Goal: Transaction & Acquisition: Subscribe to service/newsletter

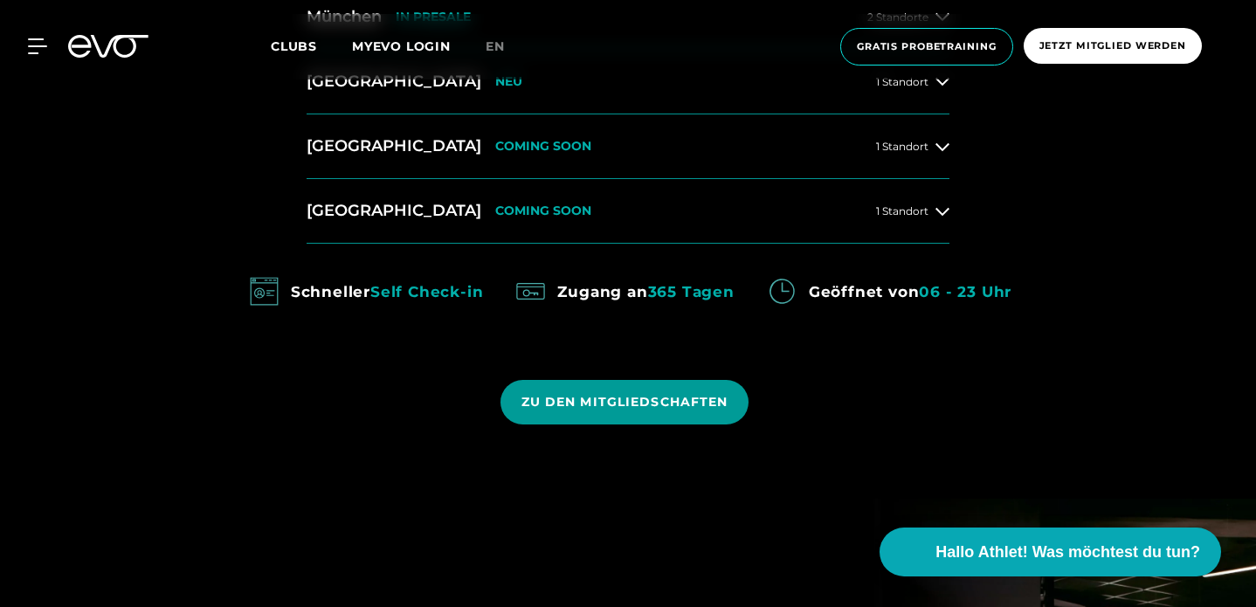
scroll to position [977, 0]
click at [675, 403] on span "ZU DEN MITGLIEDSCHAFTEN" at bounding box center [624, 401] width 207 height 18
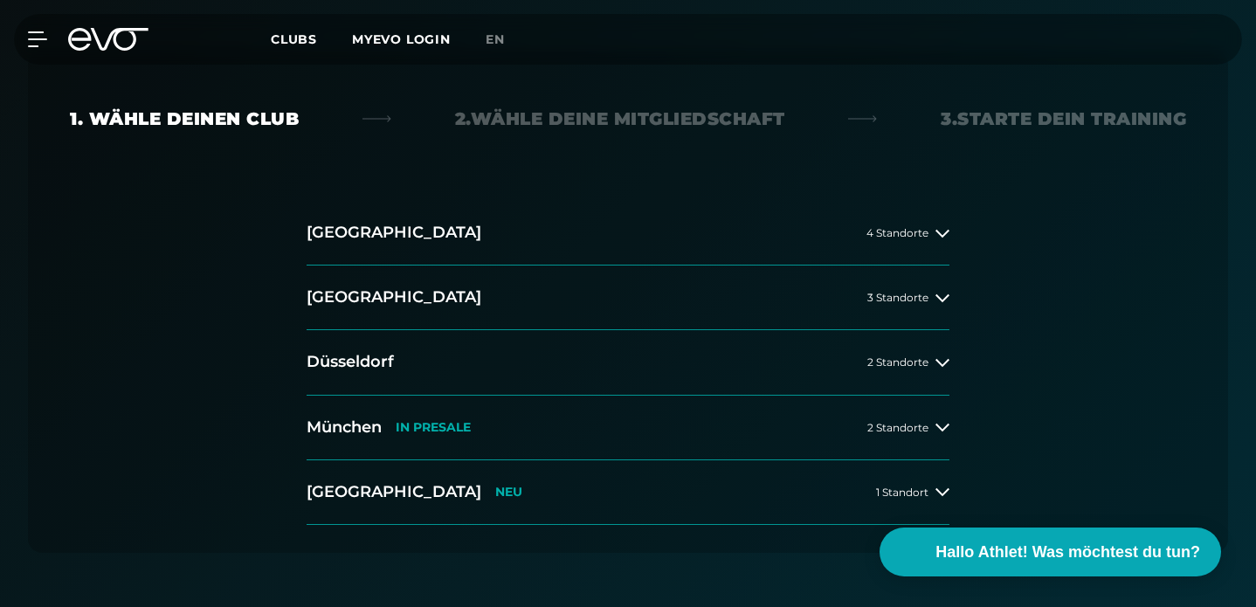
scroll to position [408, 0]
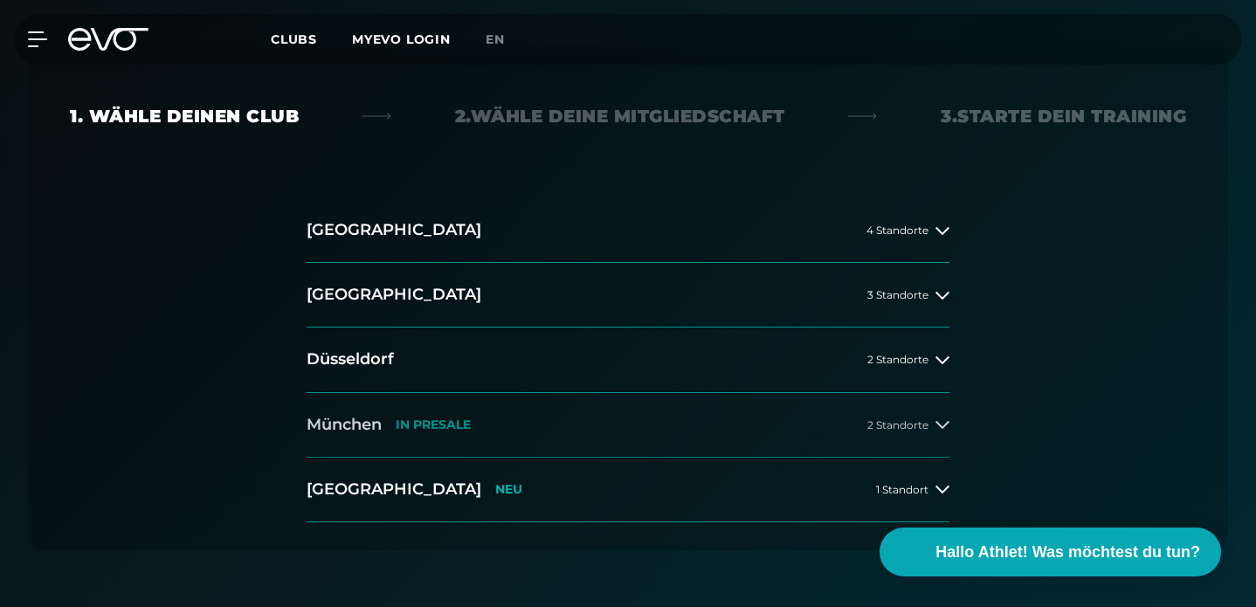
click at [913, 419] on span "2 Standorte" at bounding box center [897, 424] width 61 height 11
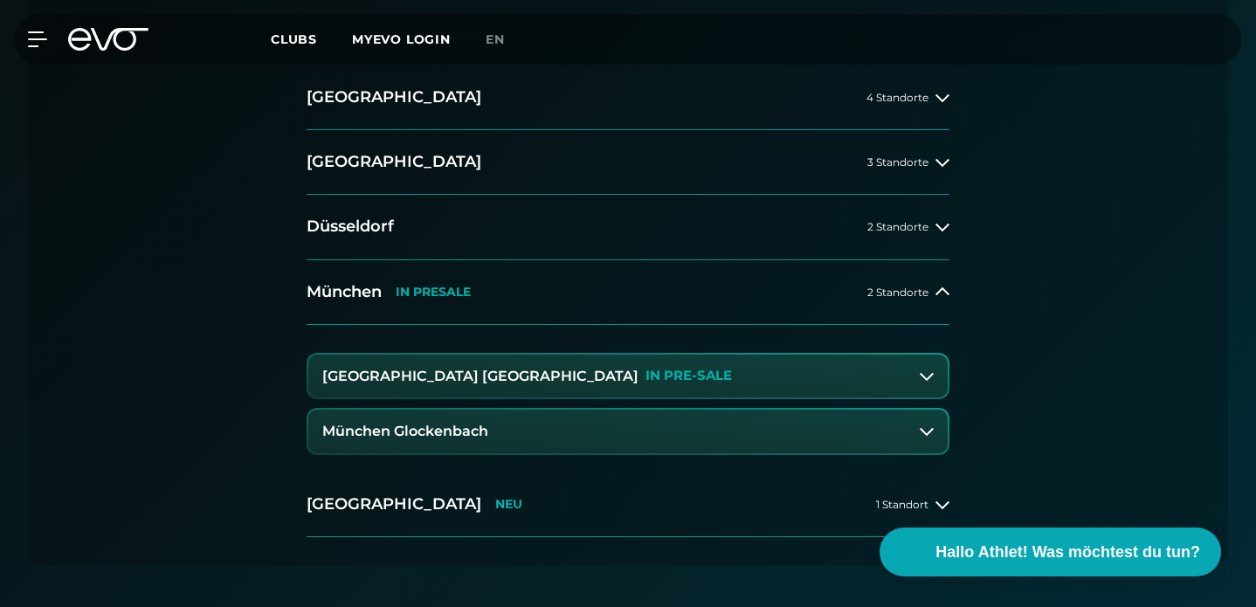
scroll to position [543, 0]
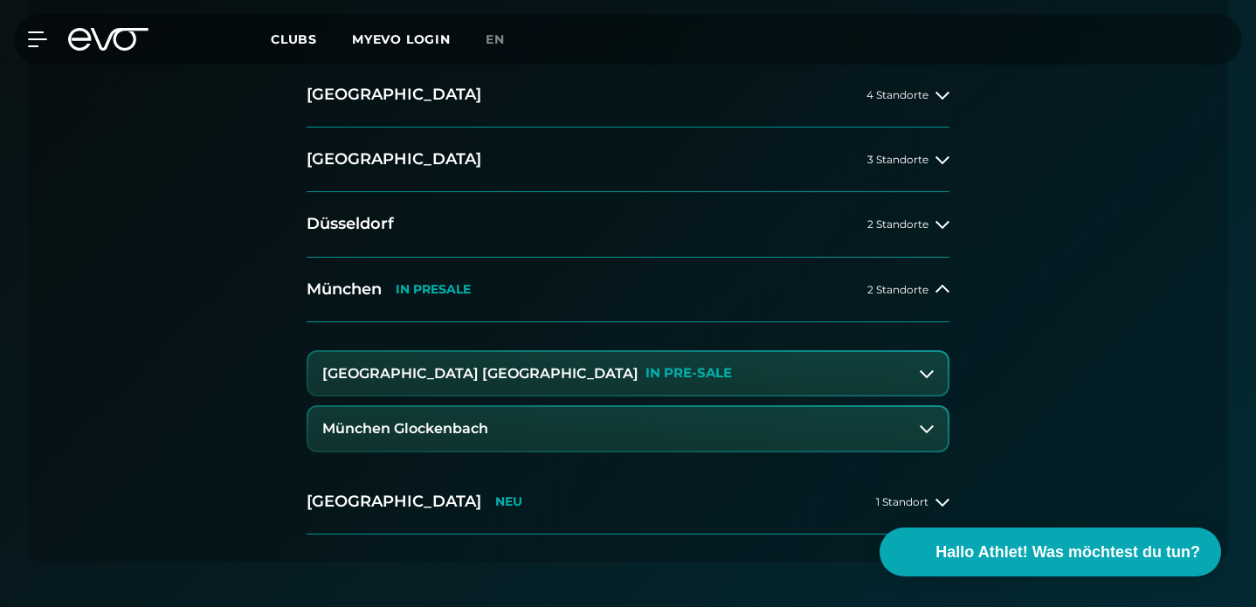
click at [429, 376] on h3 "[GEOGRAPHIC_DATA] [GEOGRAPHIC_DATA]" at bounding box center [480, 374] width 316 height 16
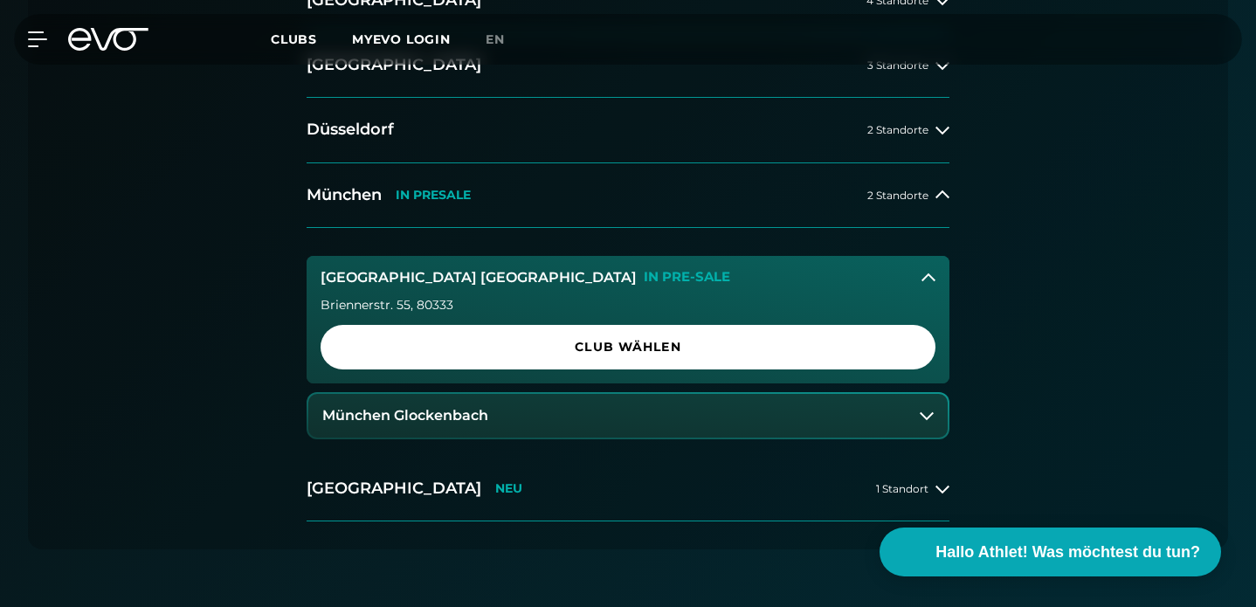
scroll to position [724, 0]
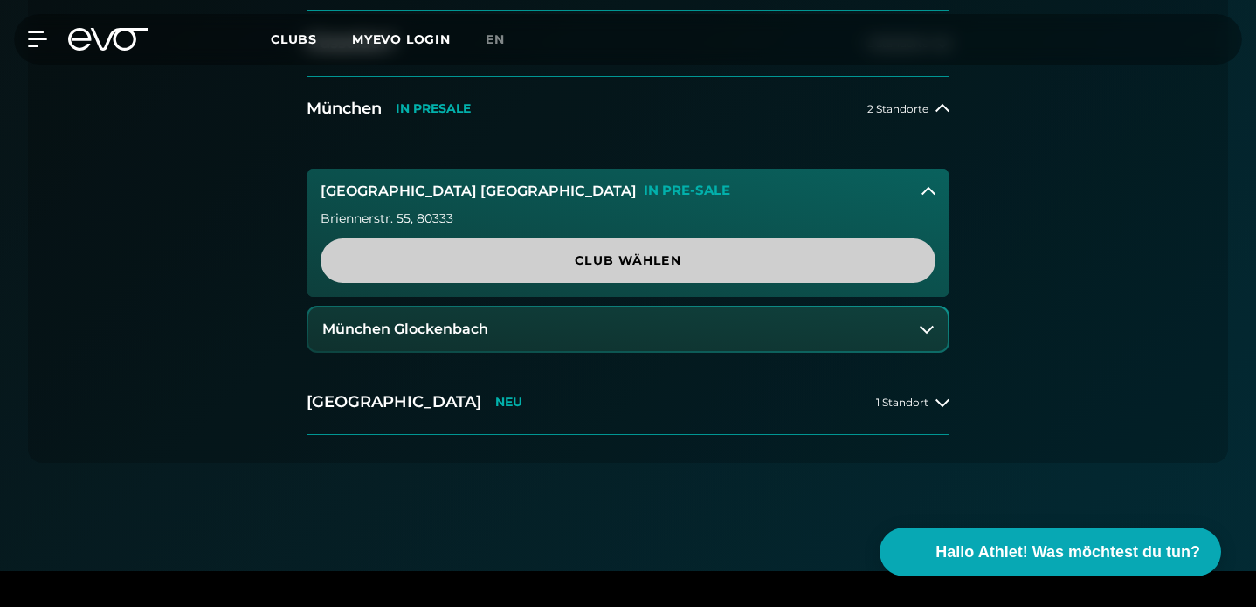
click at [473, 248] on span "Club wählen" at bounding box center [628, 260] width 615 height 45
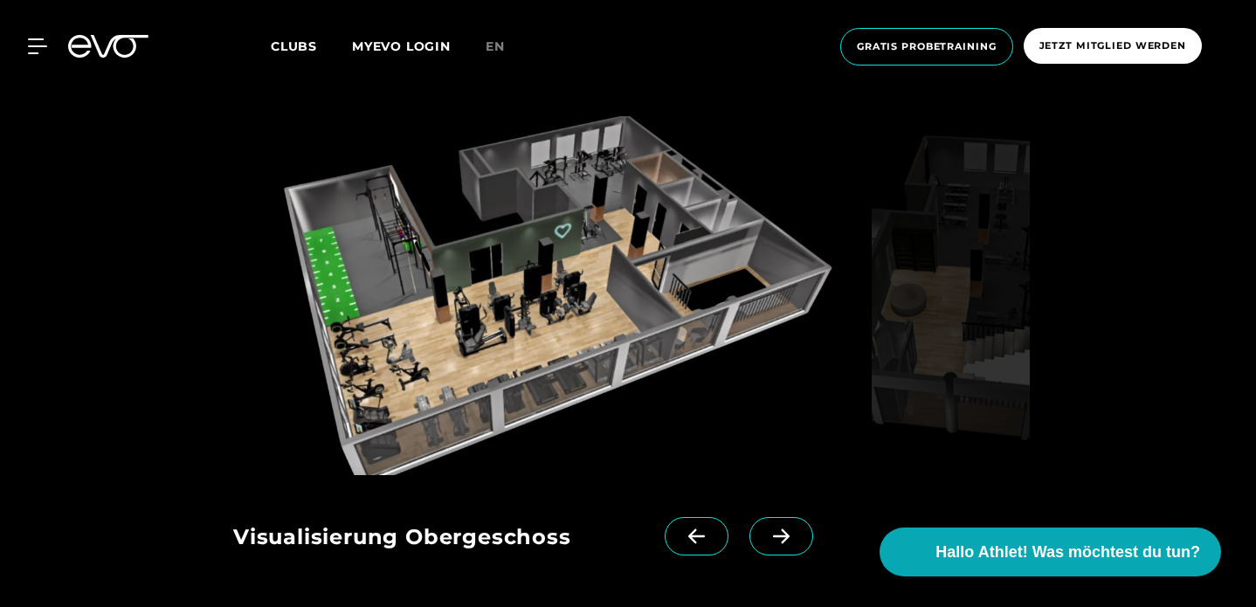
scroll to position [2201, 0]
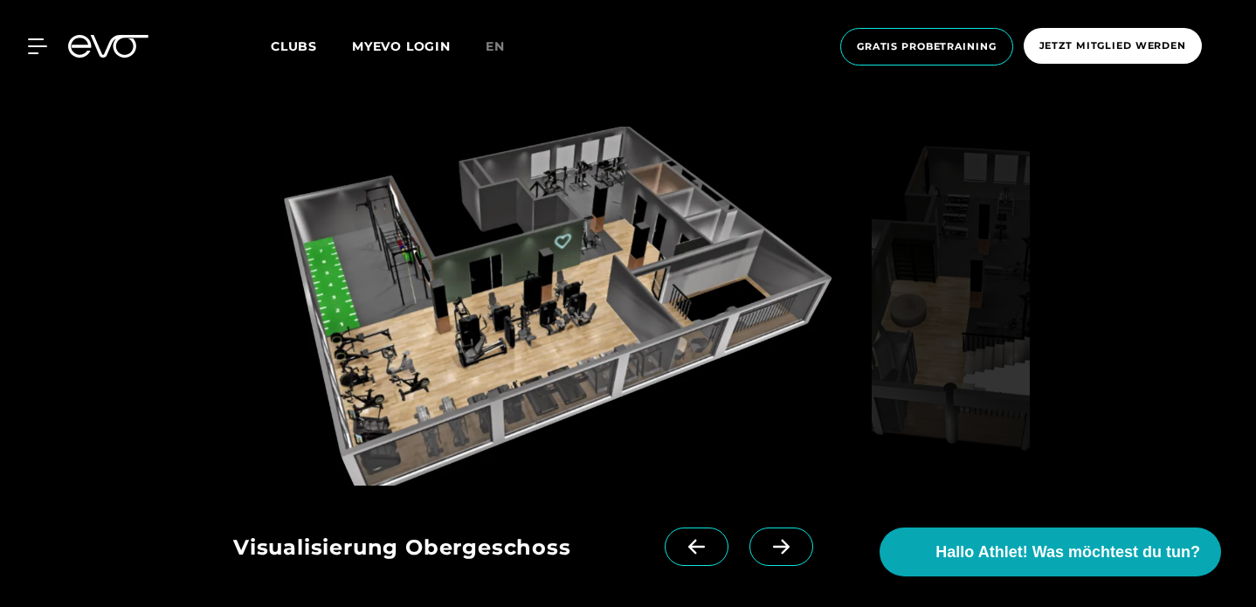
click at [756, 486] on div "Visualisierung Obergeschoss Visualisierung Erdgeschoss" at bounding box center [509, 542] width 553 height 112
click at [769, 539] on icon at bounding box center [781, 547] width 31 height 16
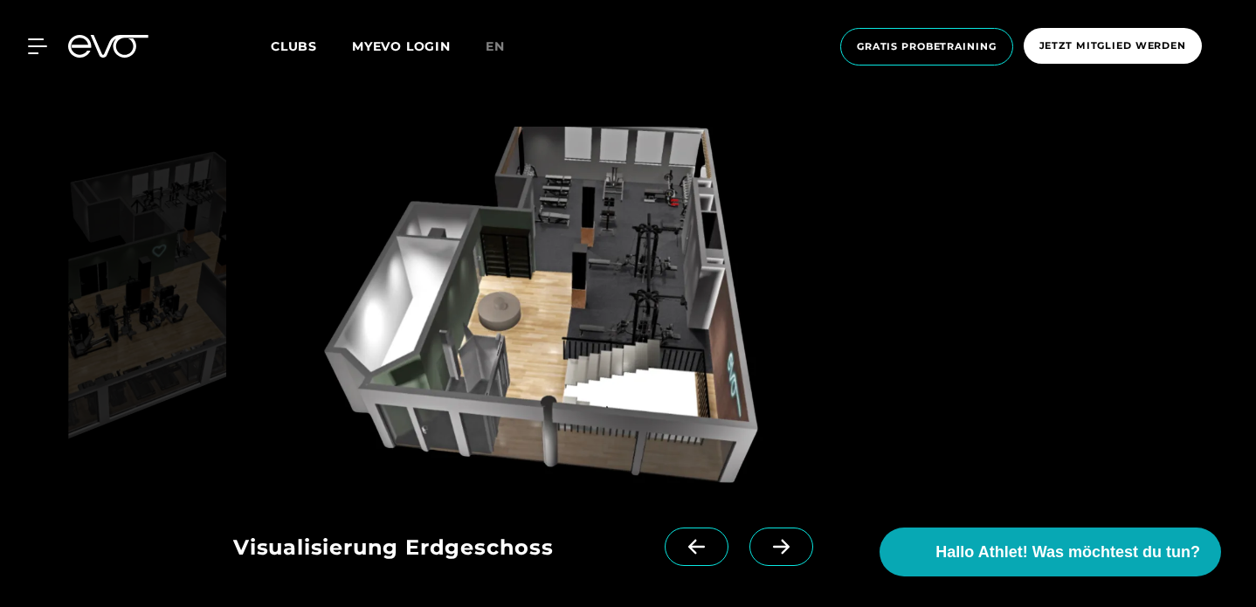
click at [769, 539] on icon at bounding box center [781, 547] width 31 height 16
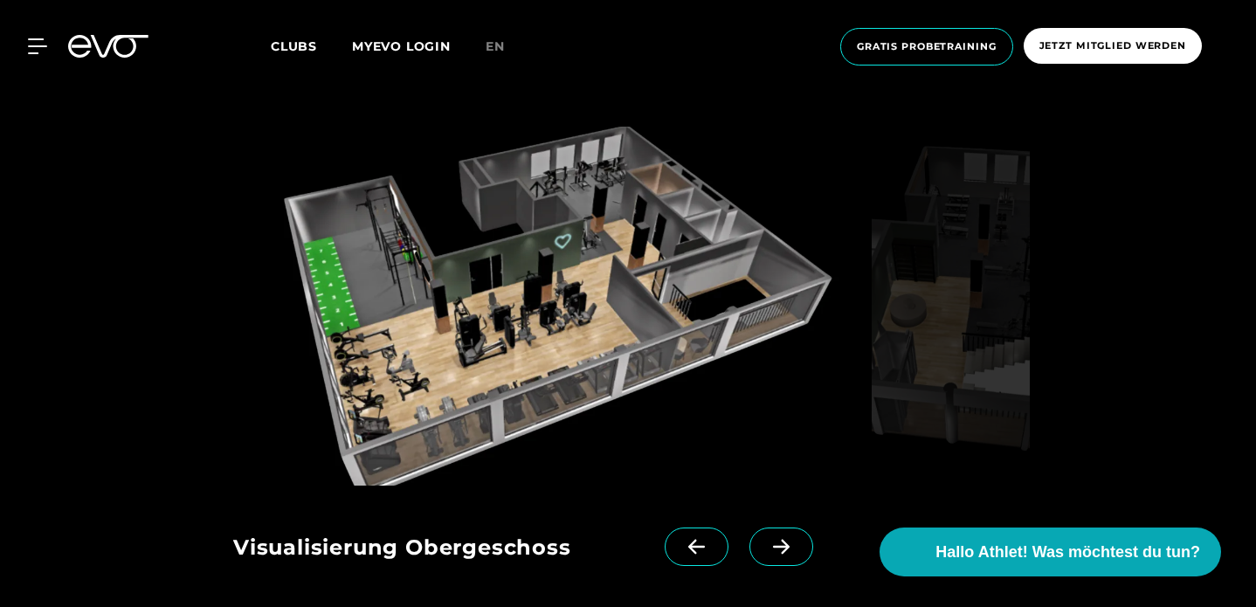
click at [769, 528] on span at bounding box center [781, 547] width 64 height 38
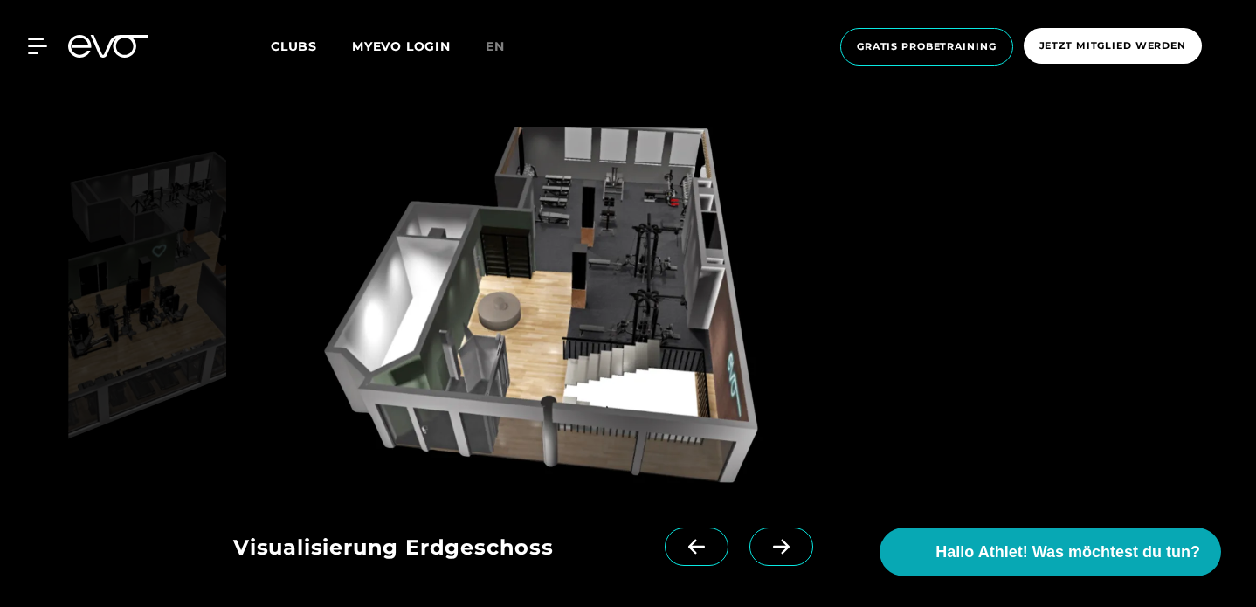
click at [769, 528] on span at bounding box center [781, 547] width 64 height 38
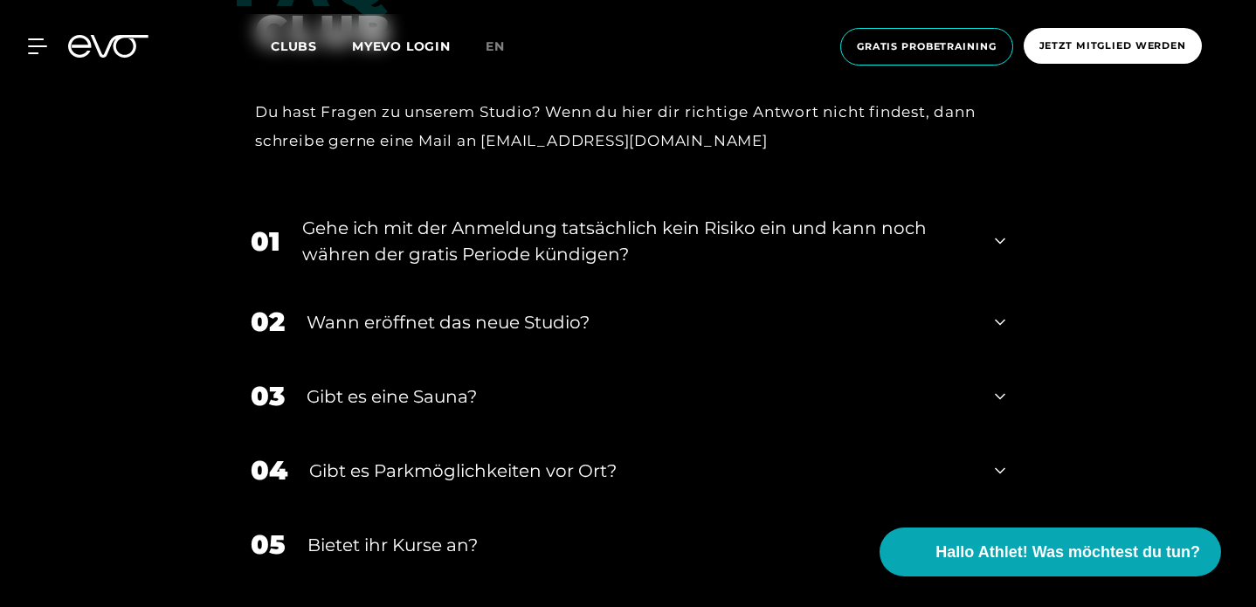
scroll to position [3348, 0]
click at [999, 311] on icon at bounding box center [1000, 321] width 10 height 21
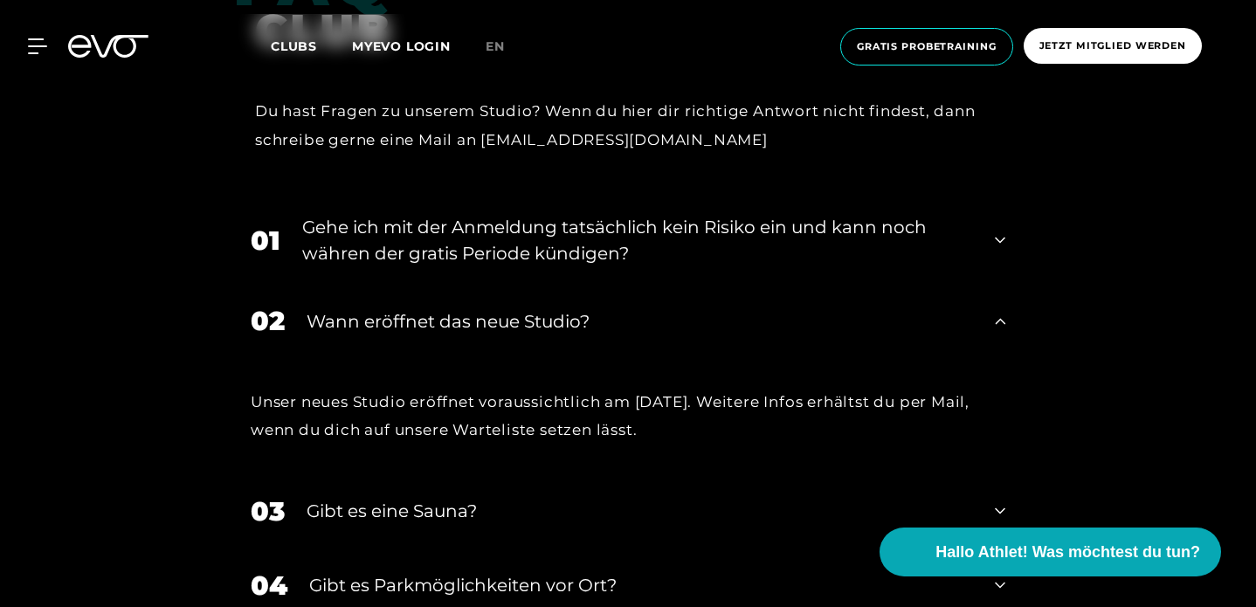
click at [999, 317] on icon at bounding box center [1000, 320] width 10 height 6
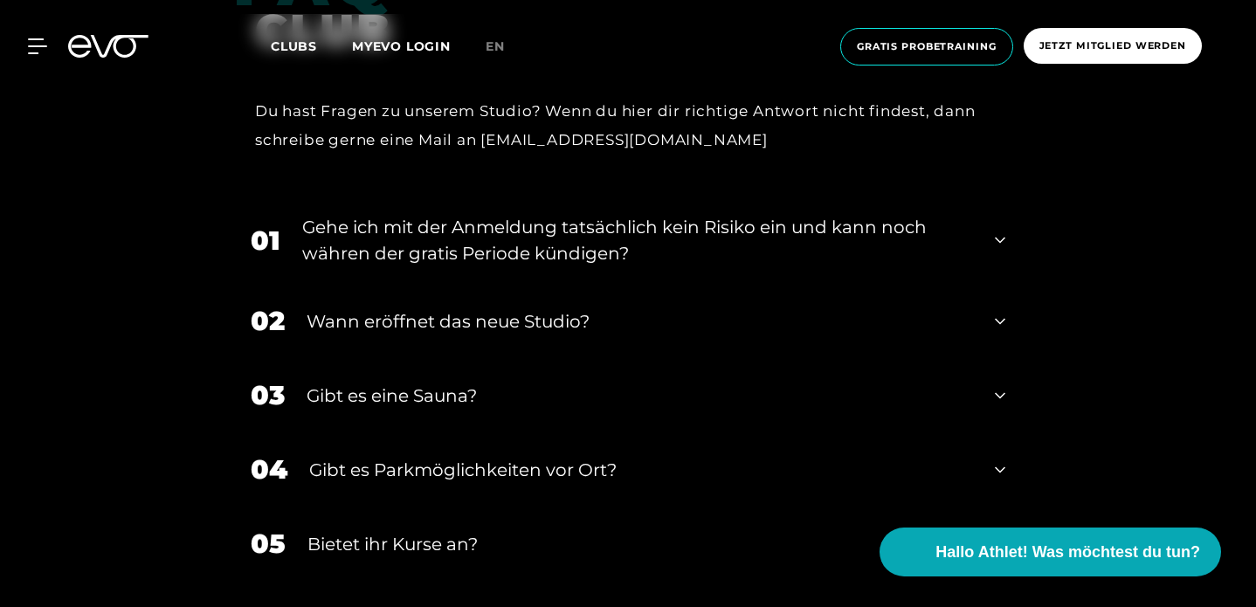
click at [996, 385] on icon at bounding box center [1000, 395] width 10 height 21
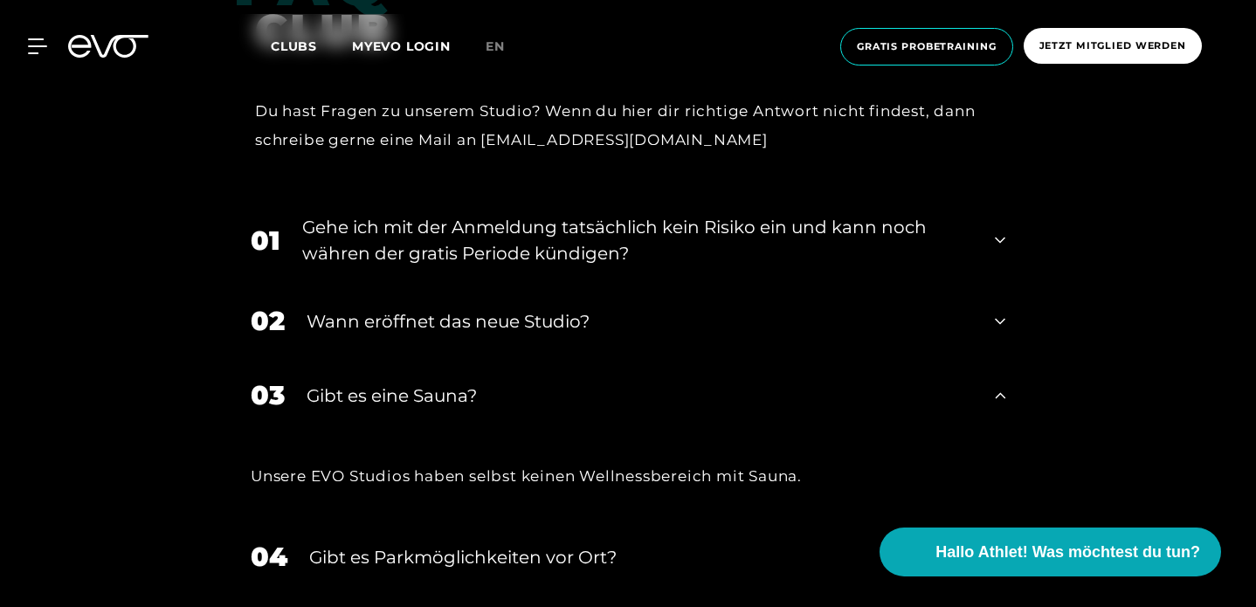
click at [996, 385] on icon at bounding box center [1000, 395] width 10 height 21
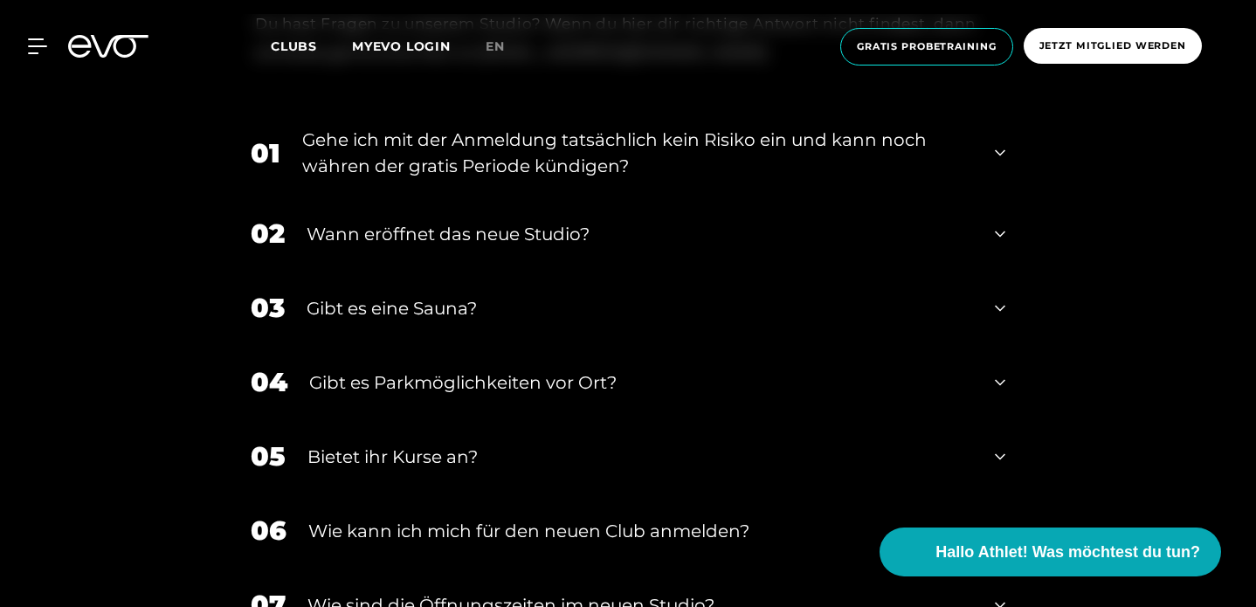
scroll to position [3437, 0]
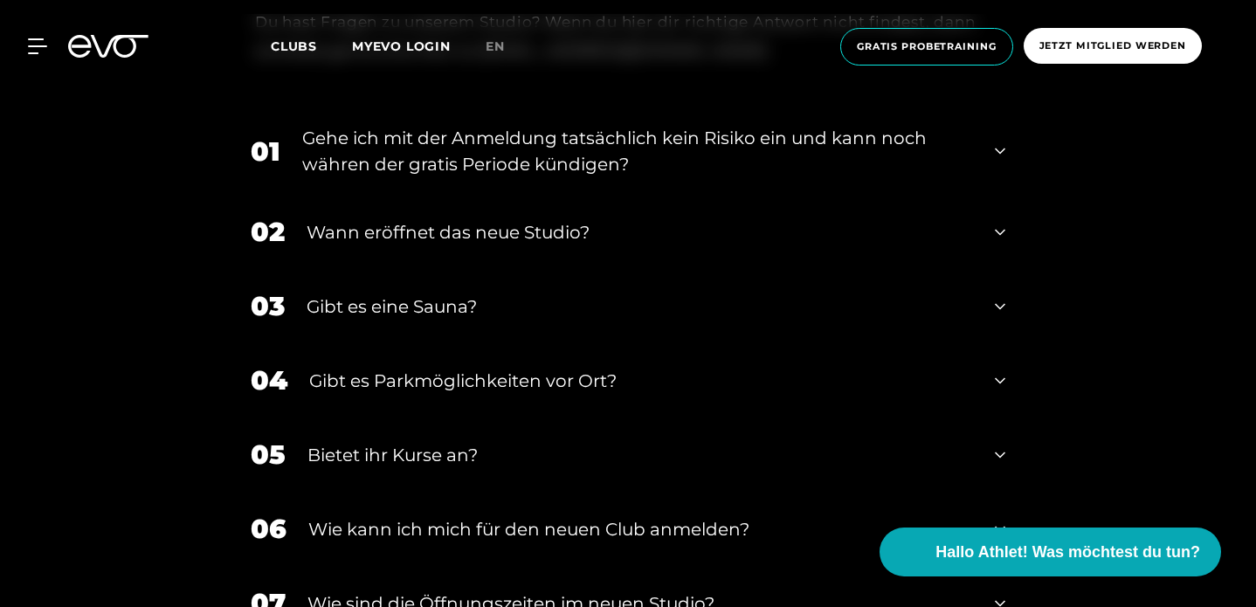
click at [998, 370] on icon at bounding box center [1000, 380] width 10 height 21
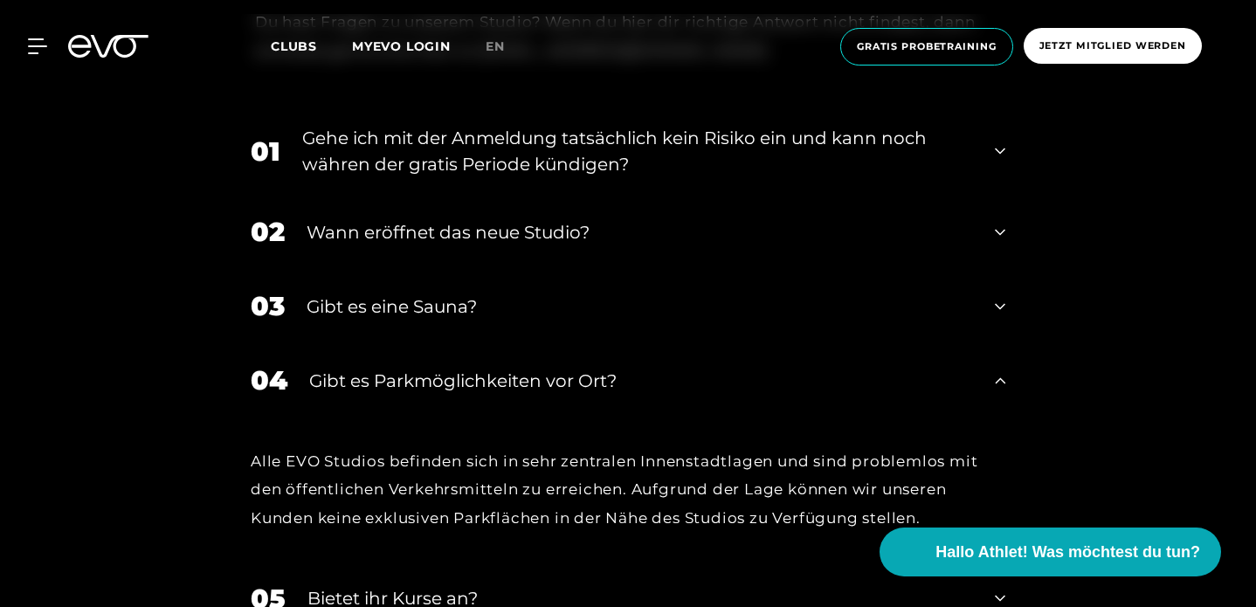
click at [998, 370] on icon at bounding box center [1000, 380] width 10 height 21
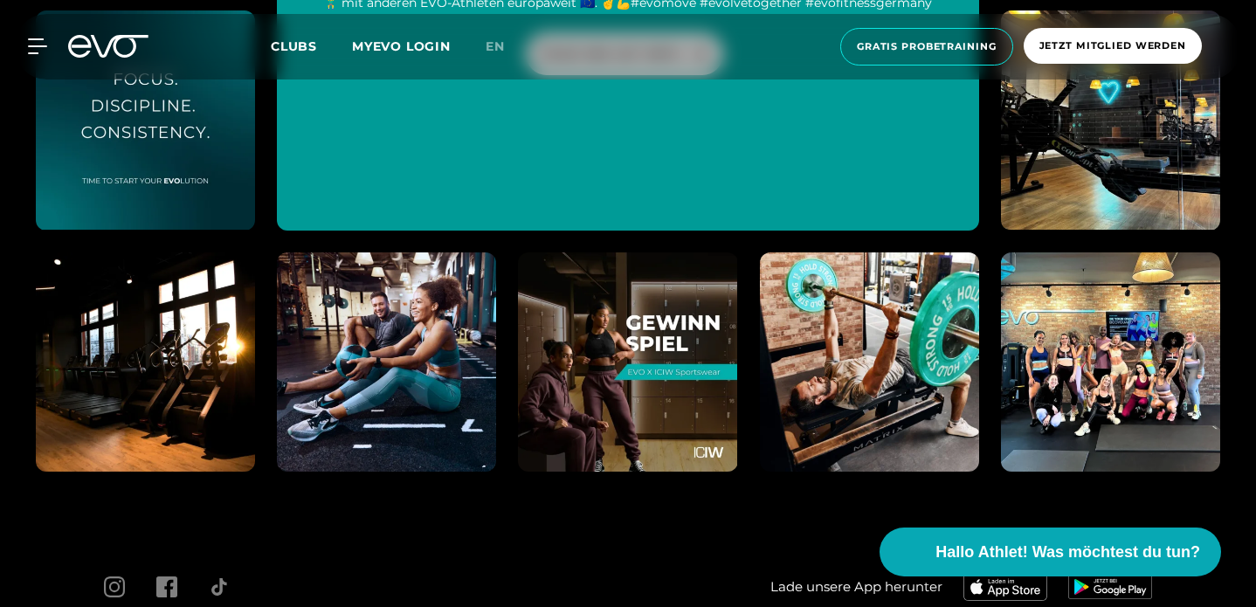
scroll to position [4559, 0]
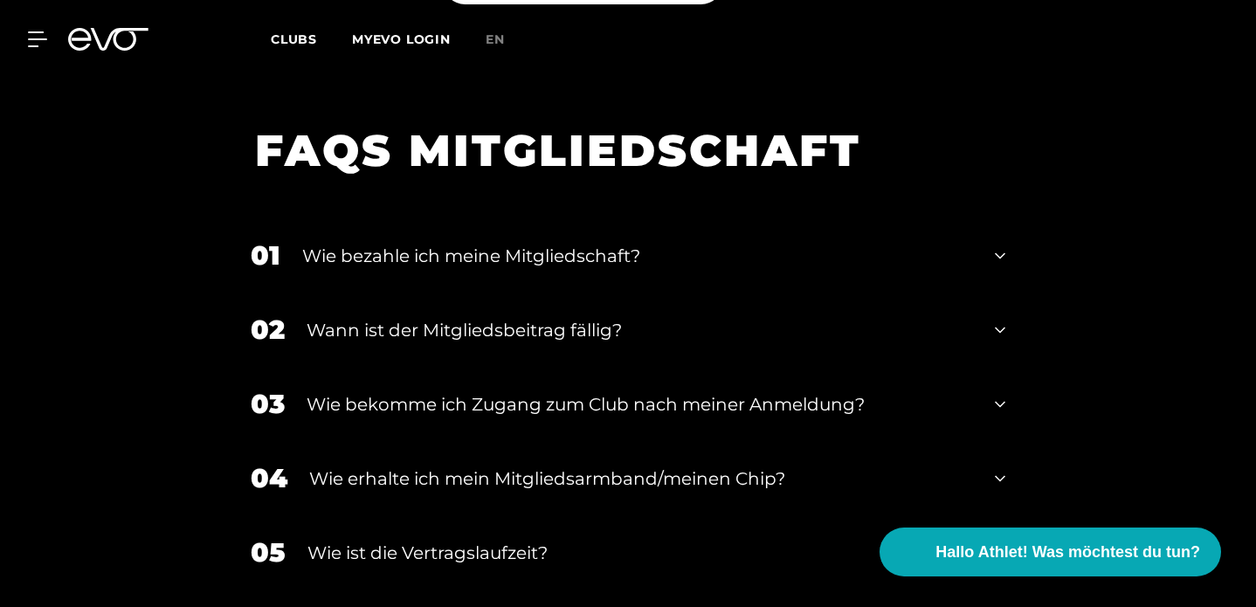
scroll to position [2676, 0]
